Goal: Complete application form: Complete application form

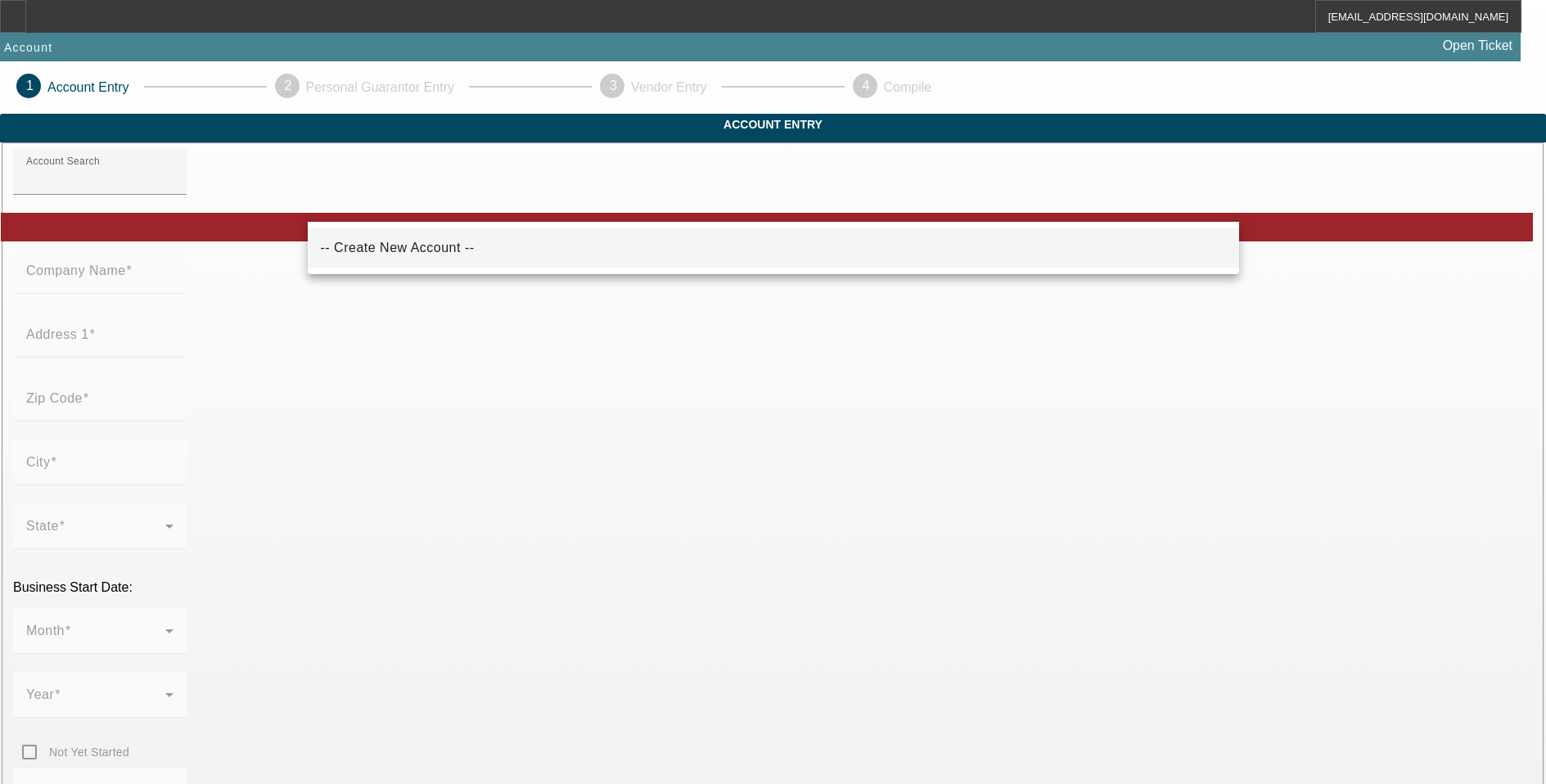
click at [444, 252] on mat-option "-- Create New Account --" at bounding box center [773, 247] width 931 height 39
type input "-- Create New Account --"
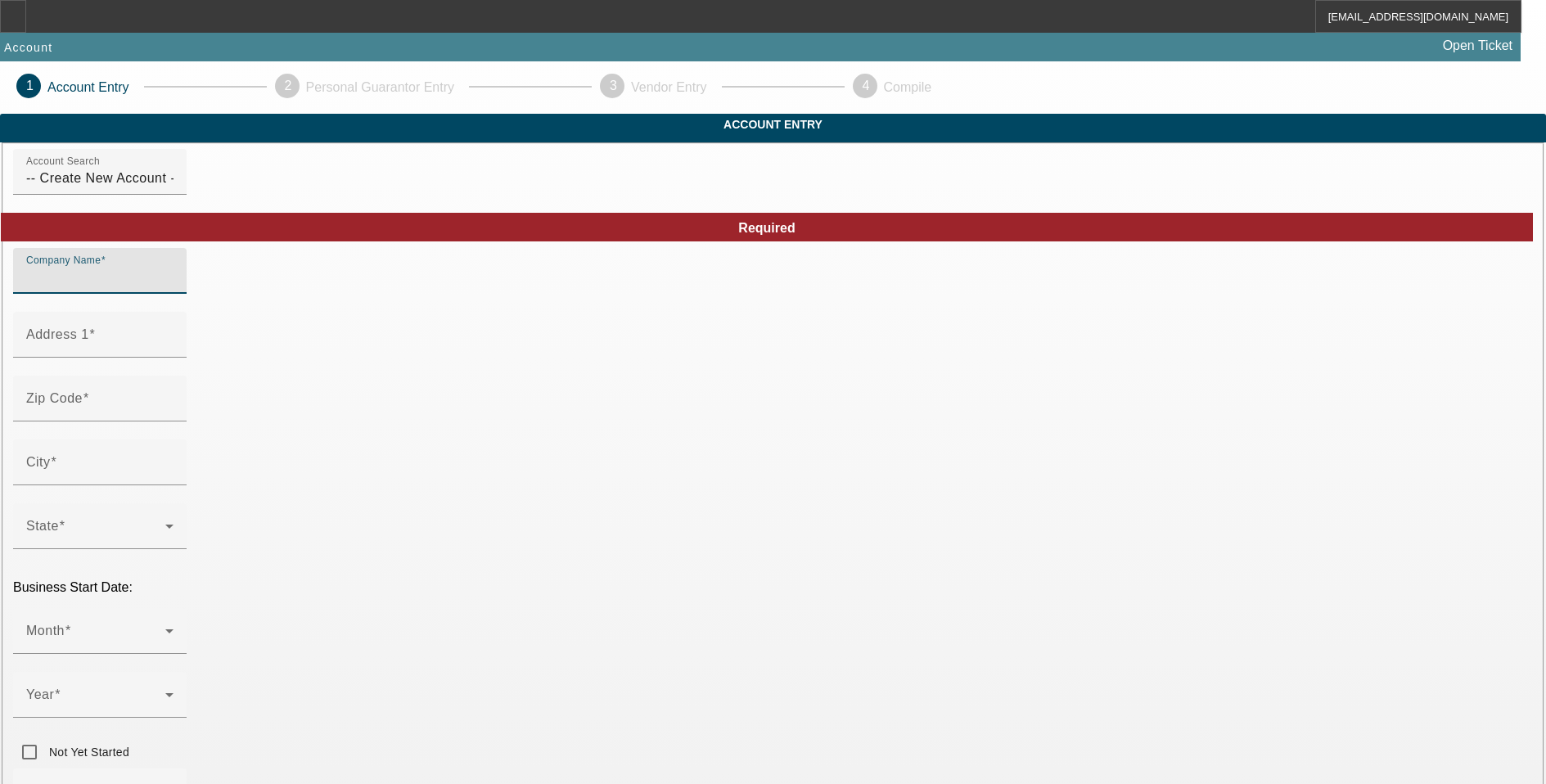
click at [174, 287] on input "Company Name" at bounding box center [100, 277] width 148 height 19
type input "ted jacobs"
click at [174, 351] on input "Address 1" at bounding box center [100, 340] width 148 height 19
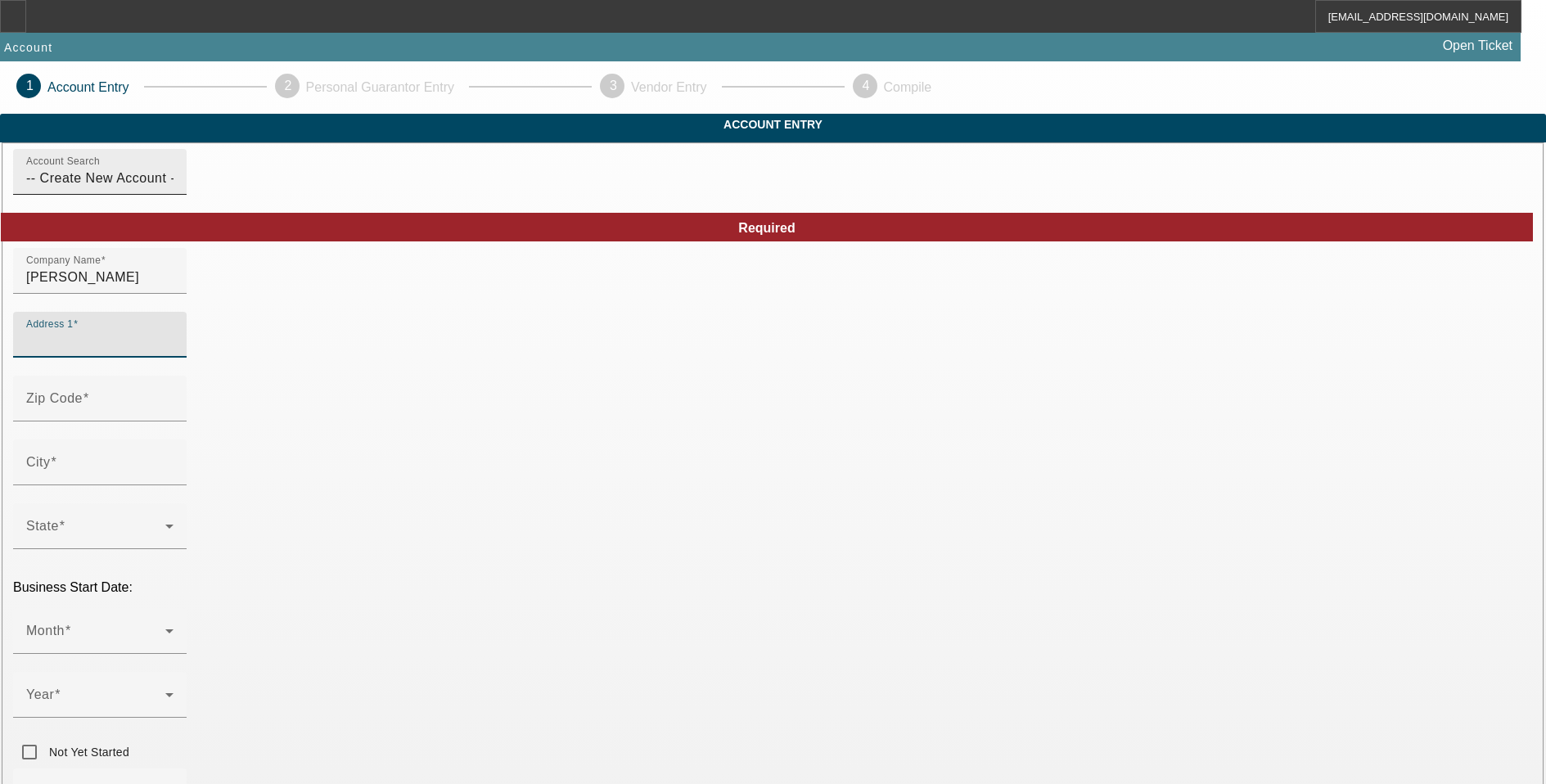
click at [174, 188] on input "-- Create New Account --" at bounding box center [100, 178] width 148 height 19
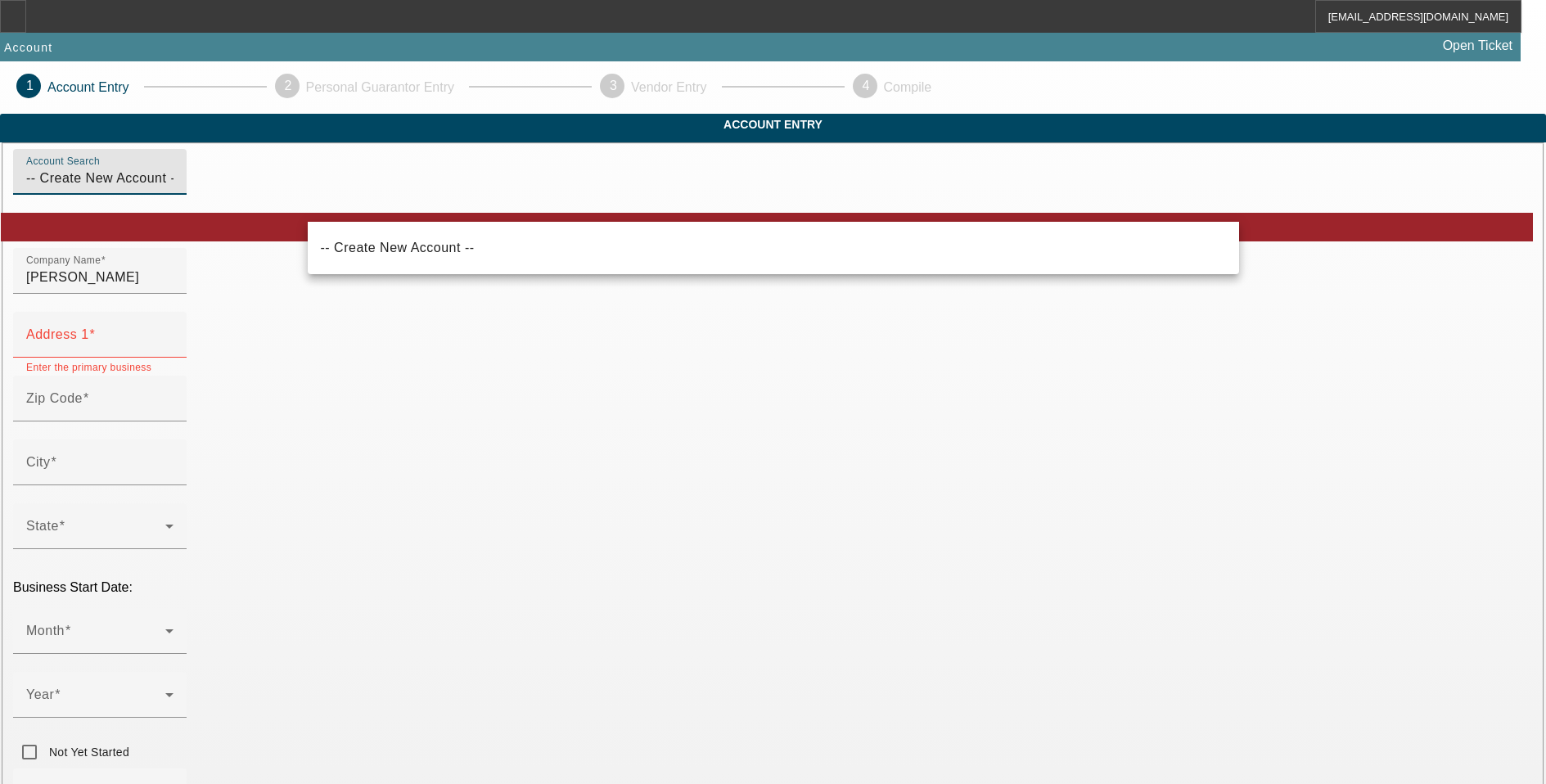
click at [174, 188] on input "-- Create New Account --ted jacob" at bounding box center [100, 178] width 148 height 19
type input "-- Create New Account --ted jacob"
